Goal: Task Accomplishment & Management: Use online tool/utility

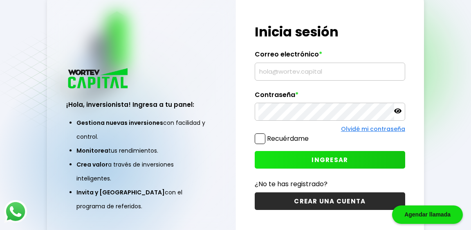
scroll to position [12, 0]
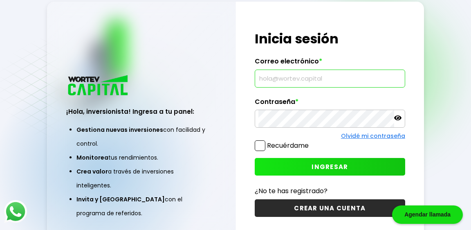
click at [293, 81] on input "text" at bounding box center [330, 78] width 143 height 17
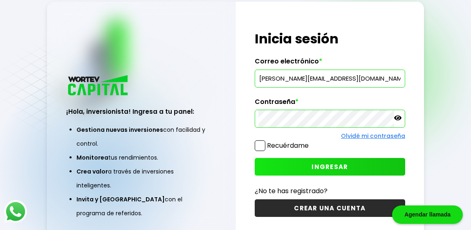
click at [297, 171] on button "INGRESAR" at bounding box center [330, 167] width 151 height 18
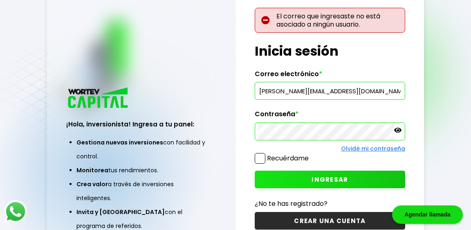
click at [321, 91] on input "[PERSON_NAME][EMAIL_ADDRESS][DOMAIN_NAME]" at bounding box center [330, 90] width 143 height 17
type input "[PERSON_NAME][EMAIL_ADDRESS][DOMAIN_NAME]"
click at [399, 131] on icon at bounding box center [397, 129] width 7 height 7
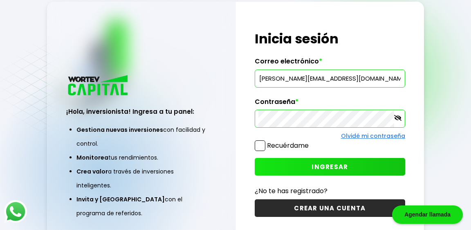
click at [290, 167] on button "INGRESAR" at bounding box center [330, 167] width 151 height 18
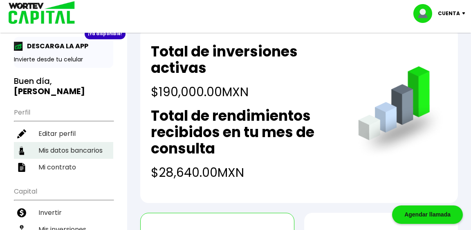
scroll to position [29, 0]
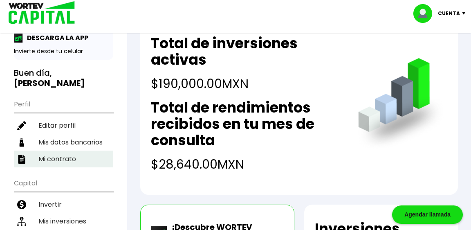
click at [64, 151] on li "Mi contrato" at bounding box center [63, 159] width 99 height 17
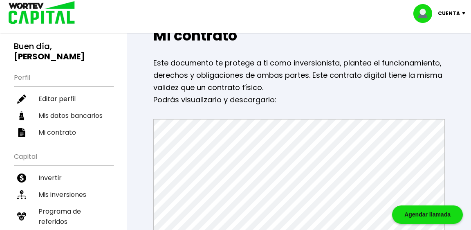
scroll to position [70, 0]
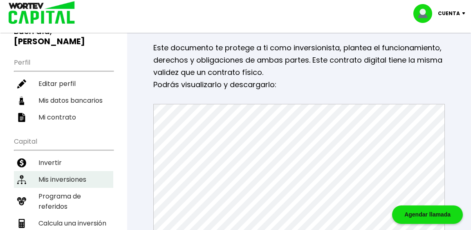
click at [84, 171] on li "Mis inversiones" at bounding box center [63, 179] width 99 height 17
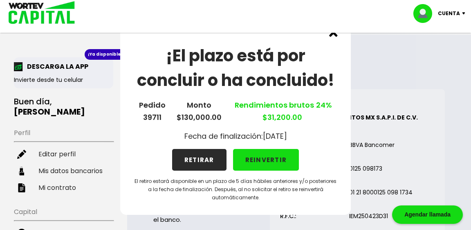
click at [202, 163] on button "RETIRAR" at bounding box center [199, 160] width 54 height 22
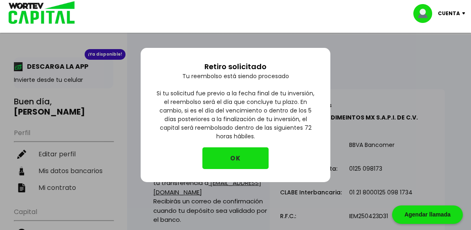
click at [246, 158] on button "OK" at bounding box center [236, 158] width 66 height 22
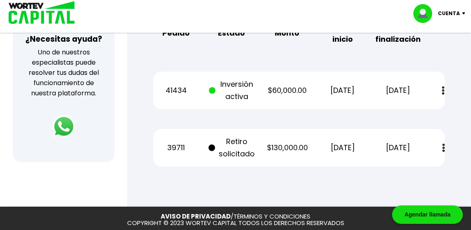
scroll to position [304, 0]
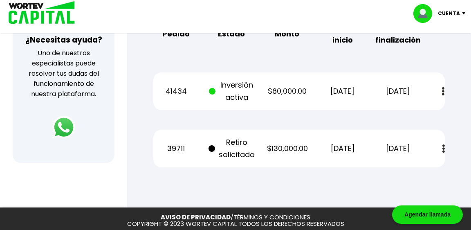
click at [443, 149] on img at bounding box center [444, 148] width 2 height 9
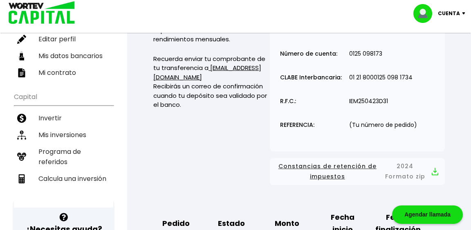
scroll to position [113, 0]
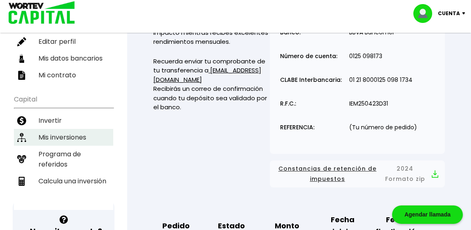
click at [76, 129] on li "Mis inversiones" at bounding box center [63, 137] width 99 height 17
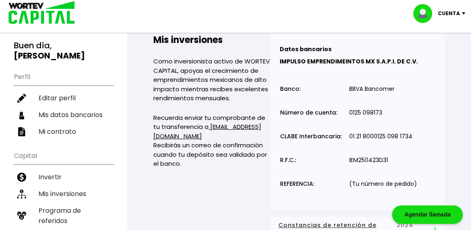
scroll to position [55, 0]
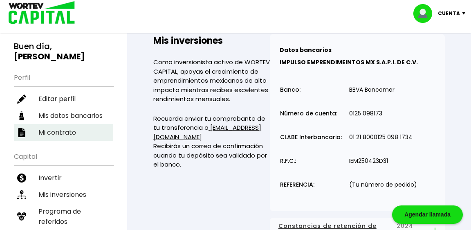
click at [68, 124] on li "Mi contrato" at bounding box center [63, 132] width 99 height 17
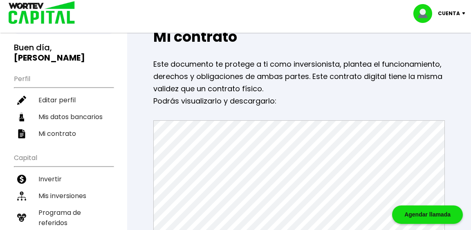
scroll to position [54, 0]
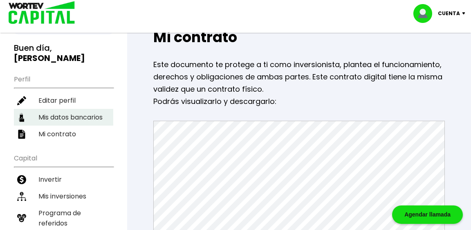
click at [68, 109] on li "Mis datos bancarios" at bounding box center [63, 117] width 99 height 17
select select "Santander"
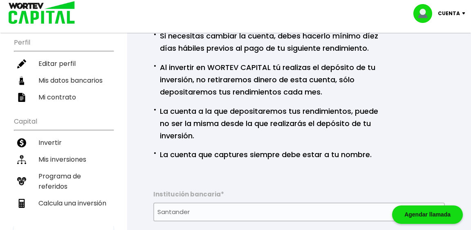
scroll to position [90, 0]
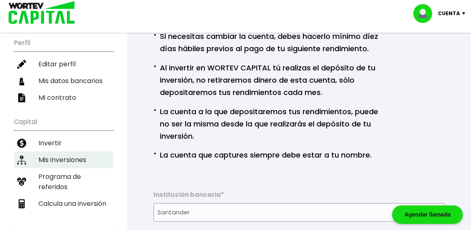
click at [51, 151] on li "Mis inversiones" at bounding box center [63, 159] width 99 height 17
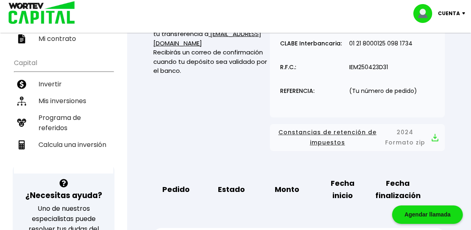
scroll to position [148, 0]
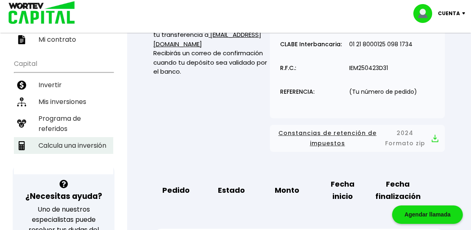
click at [98, 137] on li "Calcula una inversión" at bounding box center [63, 145] width 99 height 17
select select "1"
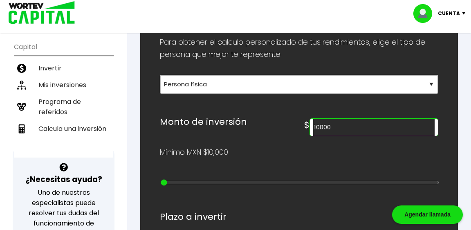
scroll to position [168, 0]
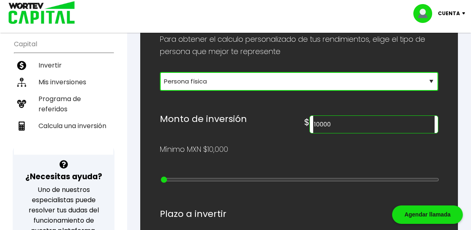
click at [240, 81] on select "Selecciona tu tipo de persona Persona Física que emite factura Persona física P…" at bounding box center [299, 81] width 279 height 19
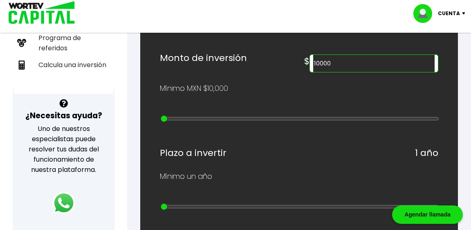
scroll to position [224, 0]
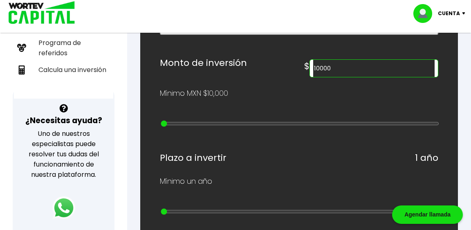
drag, startPoint x: 403, startPoint y: 66, endPoint x: 354, endPoint y: 56, distance: 49.3
click at [354, 56] on div "Monto de inversión $ 10000" at bounding box center [299, 66] width 279 height 22
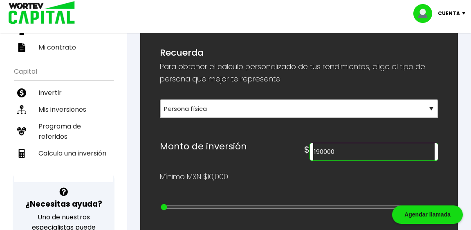
scroll to position [166, 0]
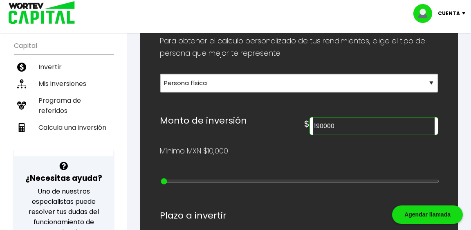
click at [379, 124] on input "190000" at bounding box center [374, 125] width 122 height 17
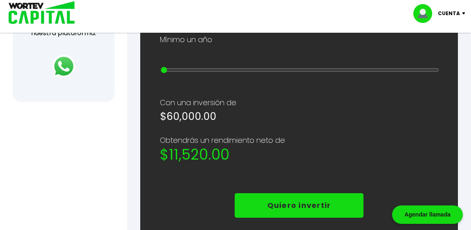
scroll to position [366, 0]
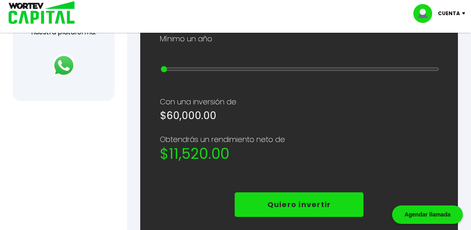
type input "60000"
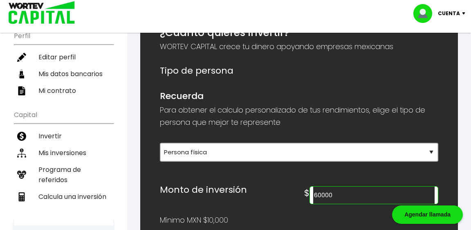
scroll to position [88, 0]
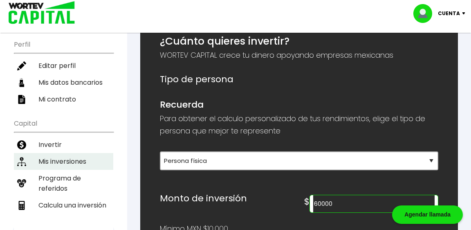
click at [67, 153] on li "Mis inversiones" at bounding box center [63, 161] width 99 height 17
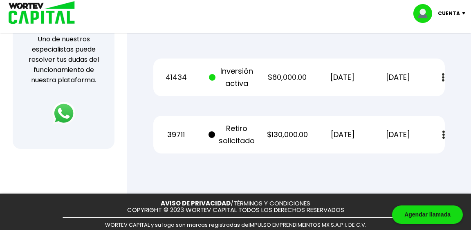
scroll to position [322, 0]
